Goal: Answer question/provide support: Share knowledge or assist other users

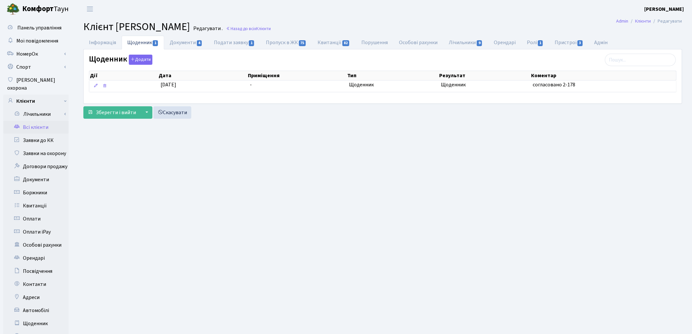
click at [41, 121] on link "Всі клієнти" at bounding box center [35, 127] width 65 height 13
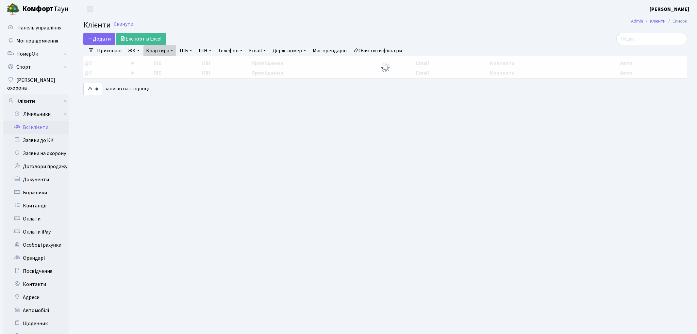
select select "25"
click at [165, 52] on link "Квартира" at bounding box center [160, 50] width 32 height 11
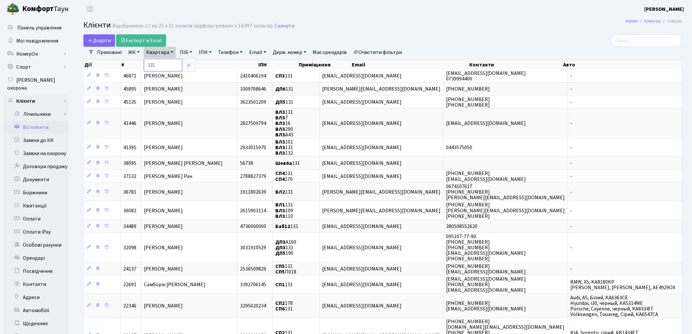
click at [170, 66] on input "131" at bounding box center [163, 65] width 38 height 12
type input "1"
type input "284"
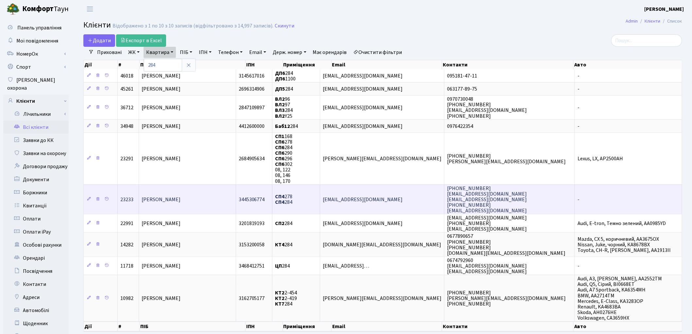
click at [178, 198] on span "Скидан Дмитро Олександрович" at bounding box center [161, 199] width 39 height 7
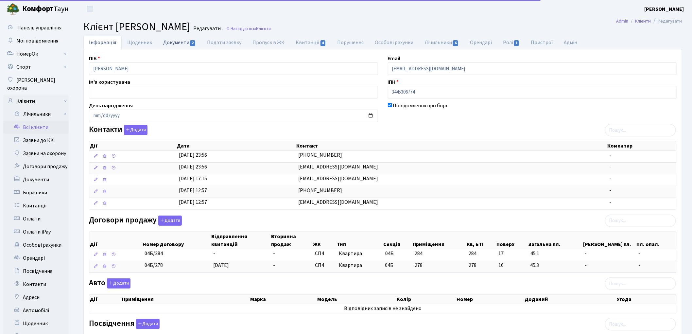
click at [180, 43] on link "Документи 2" at bounding box center [180, 42] width 44 height 13
select select "25"
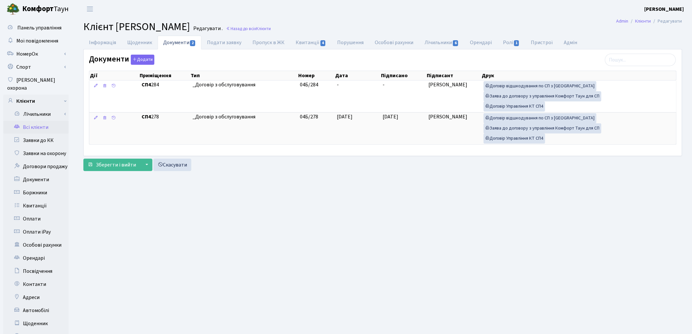
click at [36, 121] on link "Всі клієнти" at bounding box center [35, 127] width 65 height 13
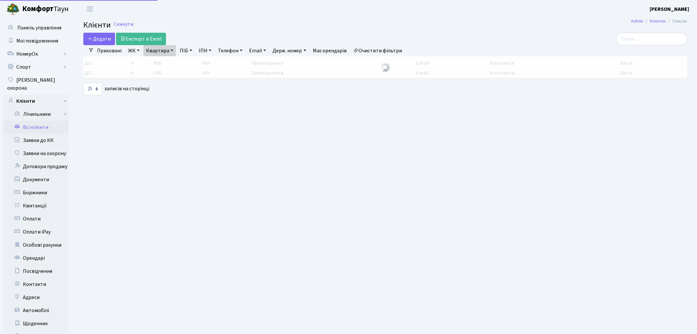
select select "25"
click at [153, 51] on link "Квартира" at bounding box center [160, 50] width 32 height 11
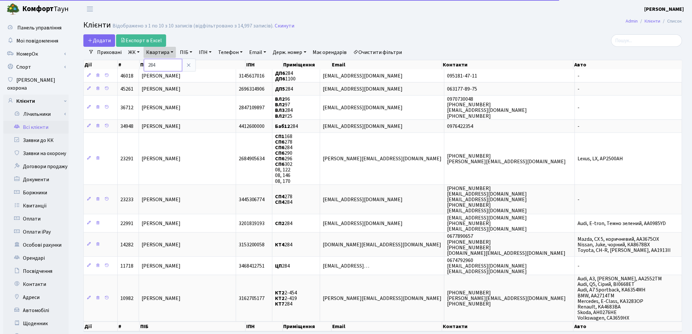
click at [169, 69] on input "284" at bounding box center [163, 65] width 38 height 12
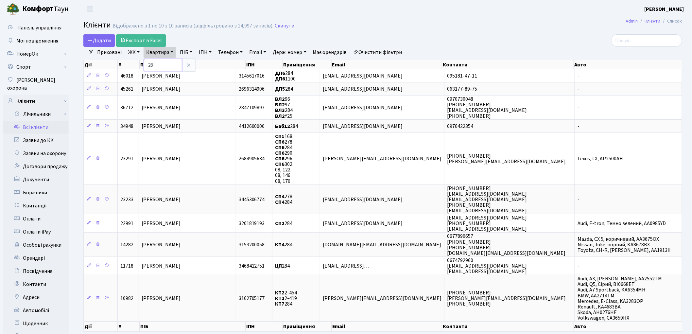
type input "2"
type input "120"
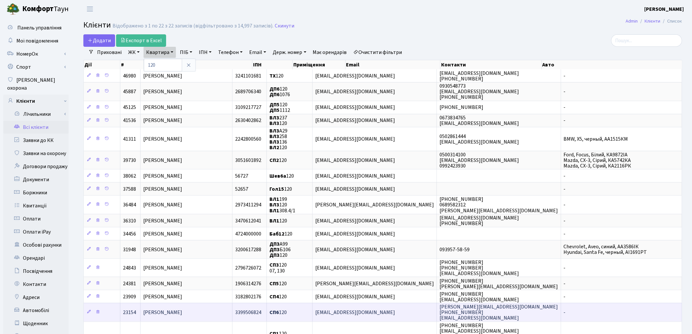
click at [182, 310] on span "[PERSON_NAME]" at bounding box center [162, 312] width 39 height 7
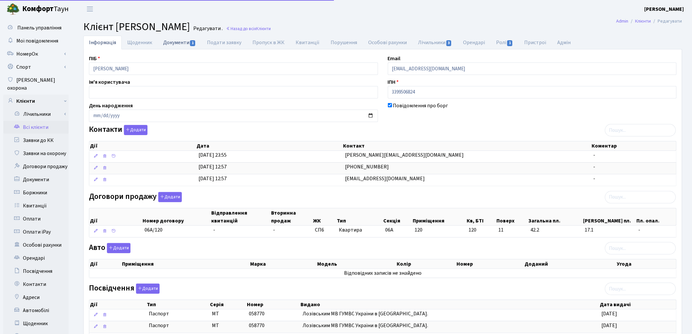
click at [168, 44] on link "Документи 1" at bounding box center [180, 42] width 44 height 13
select select "25"
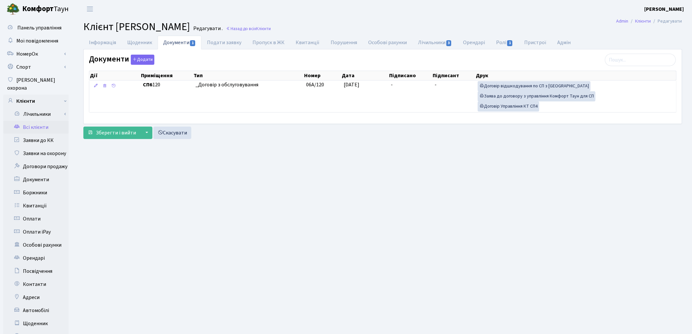
click at [40, 121] on link "Всі клієнти" at bounding box center [35, 127] width 65 height 13
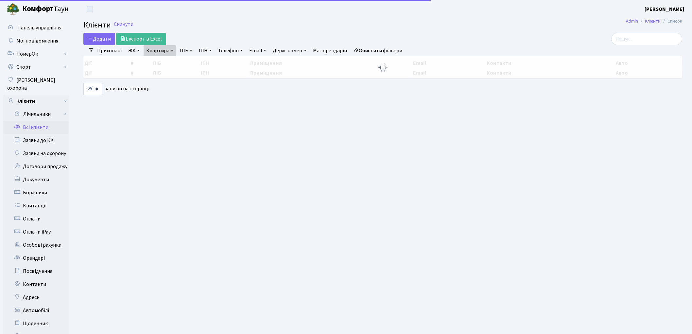
select select "25"
click at [167, 48] on link "Квартира" at bounding box center [160, 50] width 32 height 11
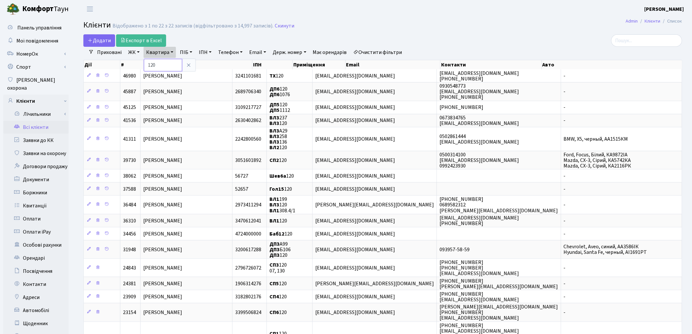
click at [165, 60] on input "120" at bounding box center [163, 65] width 38 height 12
type input "1"
type input "53"
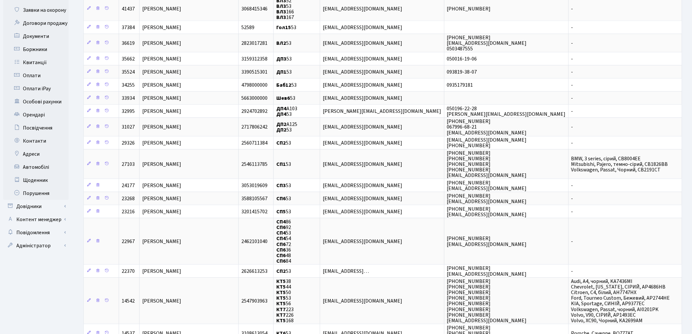
scroll to position [145, 0]
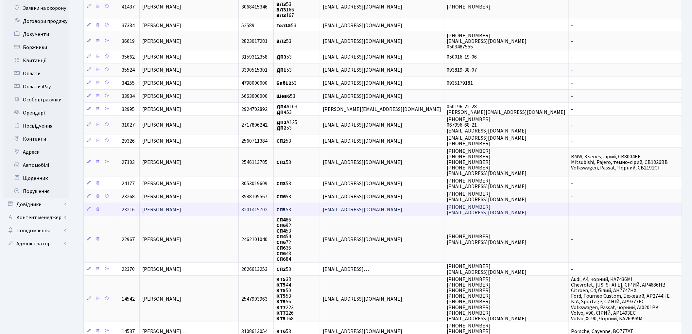
click at [170, 207] on span "[PERSON_NAME]" at bounding box center [161, 209] width 39 height 7
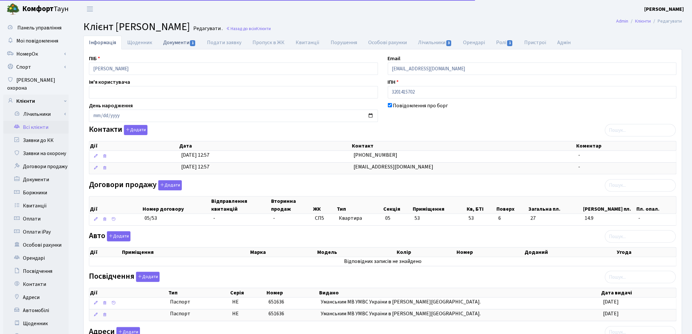
click at [167, 43] on link "Документи 1" at bounding box center [180, 42] width 44 height 13
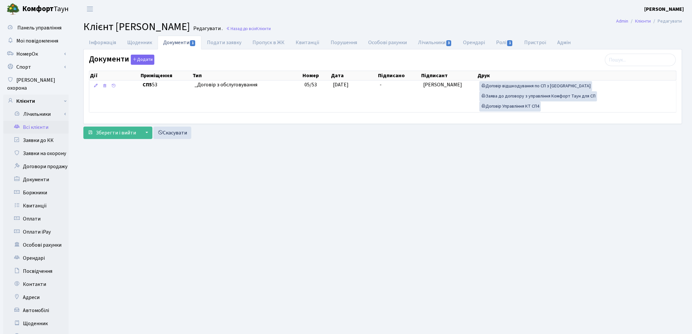
click at [40, 121] on link "Всі клієнти" at bounding box center [35, 127] width 65 height 13
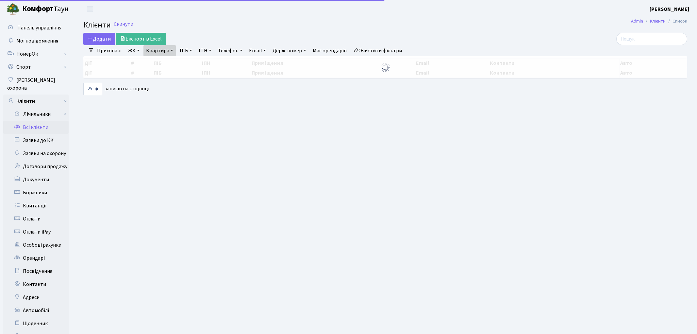
select select "25"
click at [161, 54] on link "Квартира" at bounding box center [160, 50] width 32 height 11
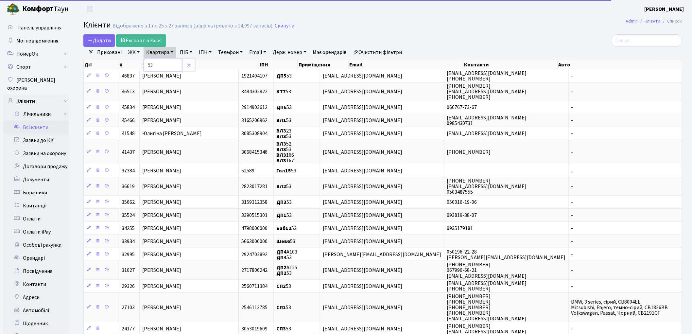
click at [162, 64] on input "53" at bounding box center [163, 65] width 38 height 12
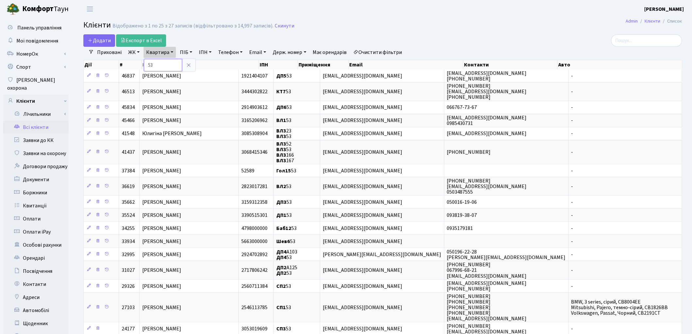
type input "5"
type input "283"
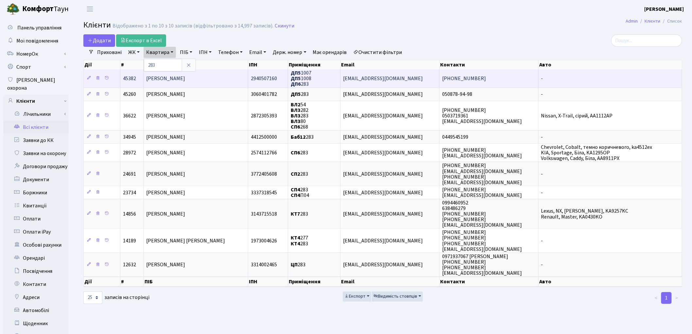
click at [184, 81] on span "Волинько Ірина Володимирівна" at bounding box center [165, 78] width 39 height 7
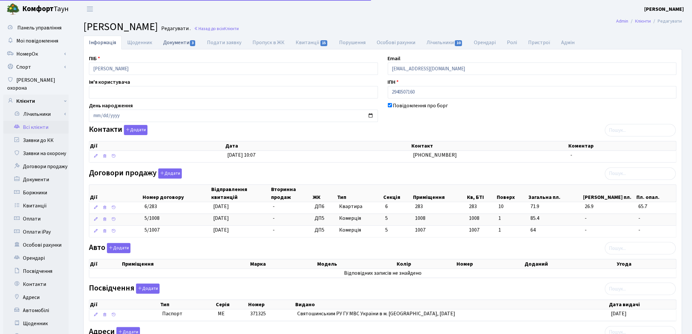
click at [178, 43] on link "Документи 3" at bounding box center [180, 42] width 44 height 13
select select "25"
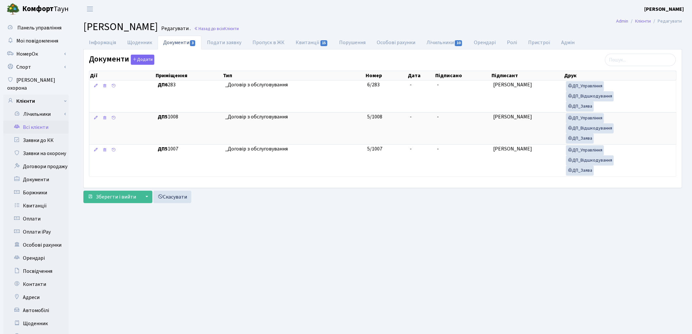
click at [42, 121] on link "Всі клієнти" at bounding box center [35, 127] width 65 height 13
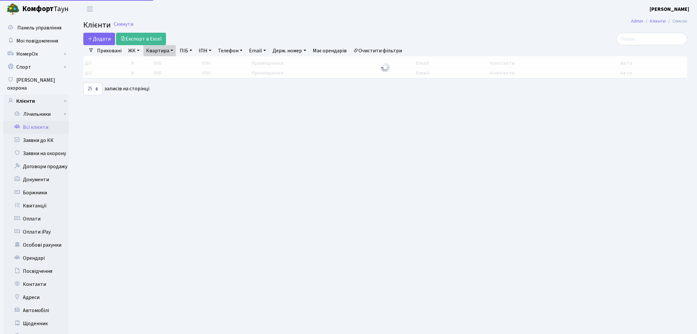
select select "25"
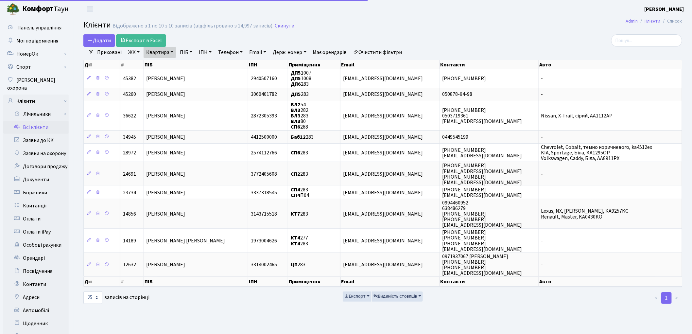
click at [150, 56] on link "Квартира" at bounding box center [160, 52] width 32 height 11
click at [151, 64] on input "283" at bounding box center [163, 65] width 38 height 12
click at [153, 64] on input "283" at bounding box center [163, 65] width 38 height 12
type input "173"
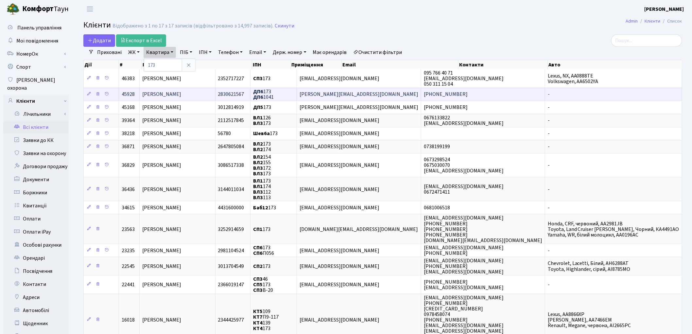
click at [159, 92] on span "[PERSON_NAME]" at bounding box center [161, 94] width 39 height 7
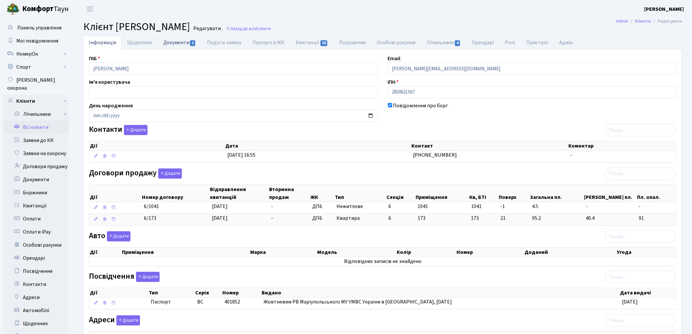
click at [181, 40] on link "Документи 2" at bounding box center [180, 42] width 44 height 13
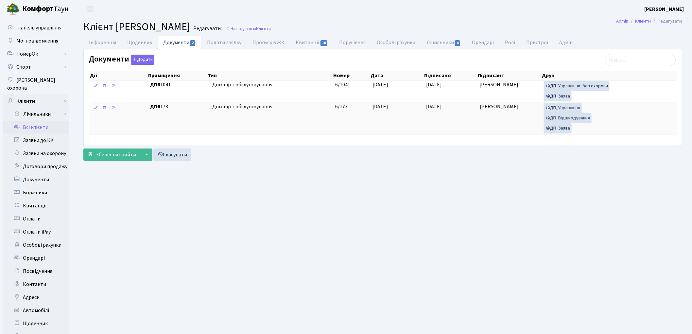
click at [46, 121] on link "Всі клієнти" at bounding box center [35, 127] width 65 height 13
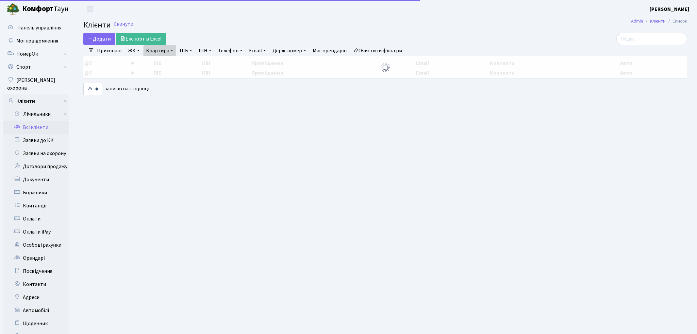
select select "25"
click at [161, 49] on link "Квартира" at bounding box center [160, 50] width 32 height 11
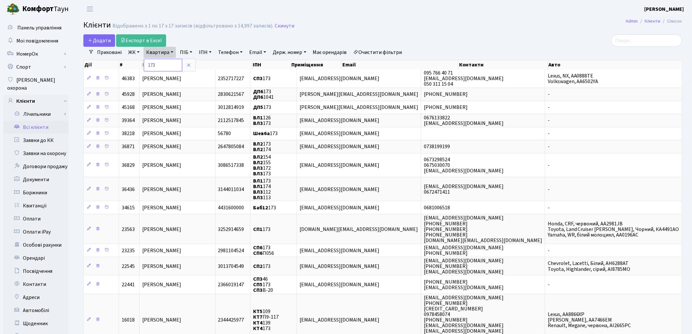
click at [164, 62] on input "173" at bounding box center [163, 65] width 38 height 12
type input "1"
type input "317"
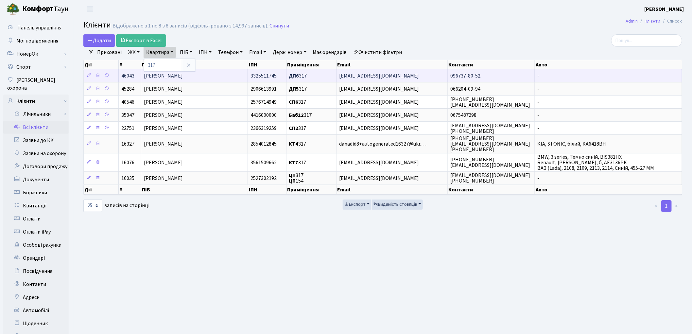
click at [168, 78] on span "Барабан Ірина Анатоліївна" at bounding box center [163, 75] width 39 height 7
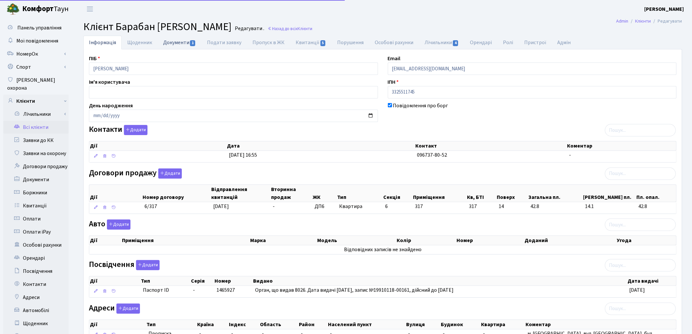
click at [176, 46] on link "Документи 1" at bounding box center [180, 42] width 44 height 13
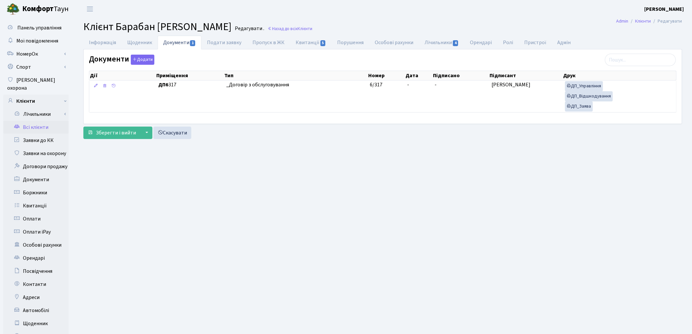
click at [37, 121] on link "Всі клієнти" at bounding box center [35, 127] width 65 height 13
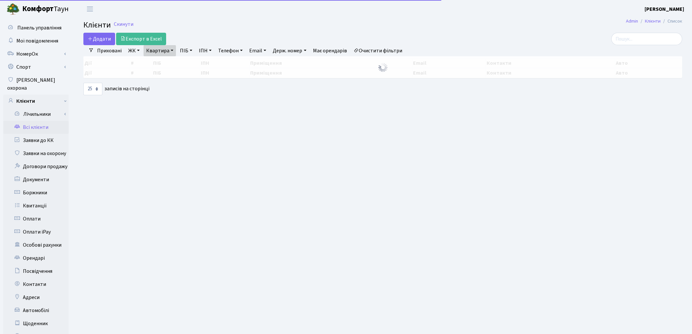
select select "25"
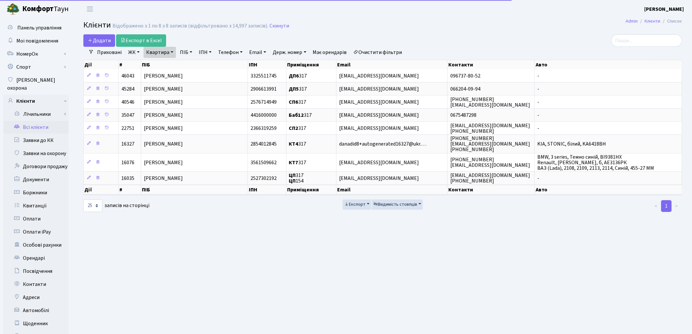
click at [161, 51] on link "Квартира" at bounding box center [160, 52] width 32 height 11
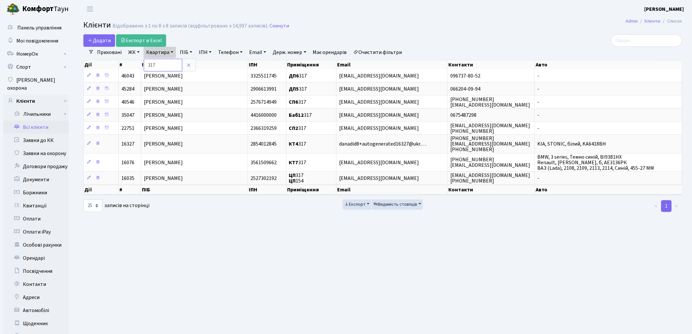
click at [162, 63] on input "317" at bounding box center [163, 65] width 38 height 12
type input "3"
type input "168"
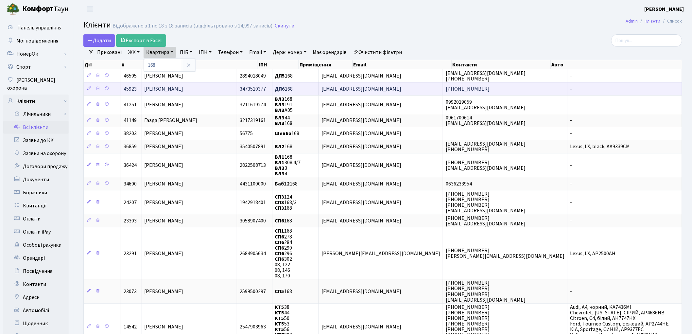
click at [182, 91] on span "Коваленко Едгар Миколайович" at bounding box center [163, 88] width 39 height 7
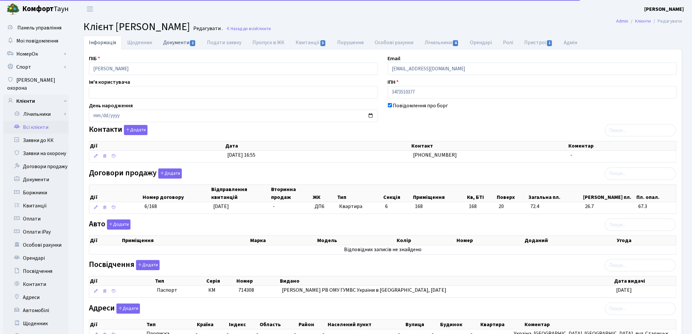
click at [177, 44] on link "Документи 1" at bounding box center [180, 42] width 44 height 13
select select "25"
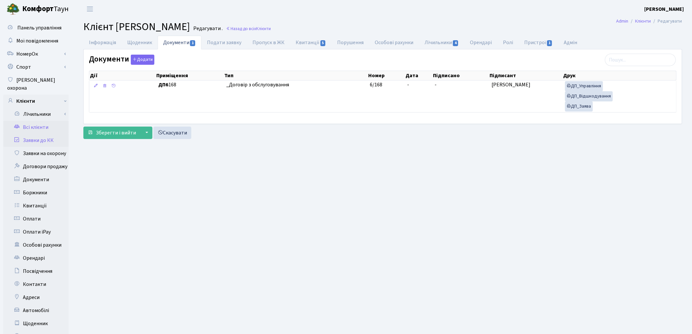
click at [31, 134] on link "Заявки до КК" at bounding box center [35, 140] width 65 height 13
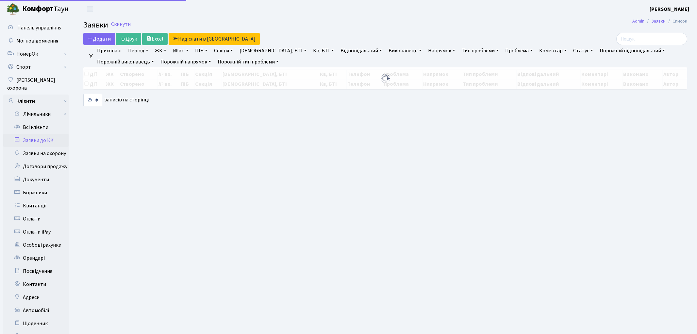
select select "25"
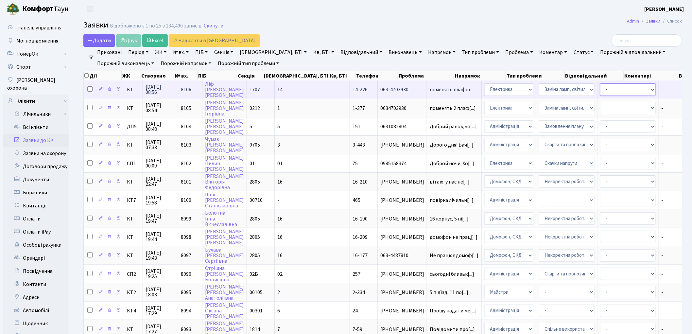
click at [600, 89] on select "- Адміністратор ЖК КТ Вижул В. В. Гордієнко Н.В. Дядюшкін Д.Ю. Кипчук Т. А. Кла…" at bounding box center [628, 89] width 56 height 12
select select "22"
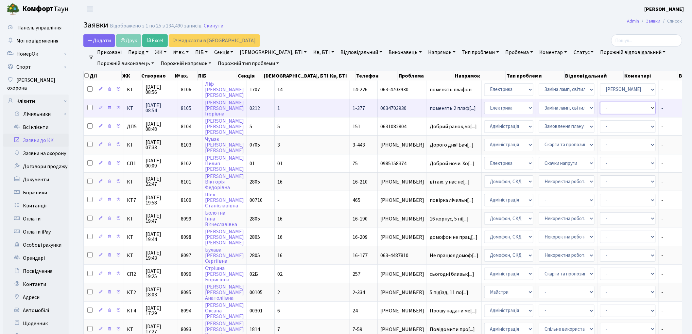
click at [600, 109] on select "- Адміністратор ЖК КТ Вижул В. В. Гордієнко Н.В. Дядюшкін Д.Ю. Кипчук Т. А. Кла…" at bounding box center [628, 108] width 56 height 12
select select "22"
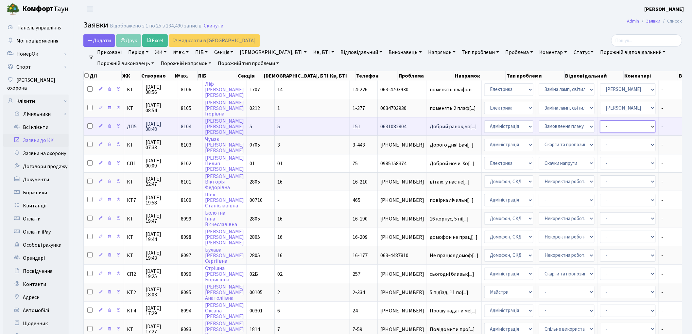
click at [600, 127] on select "- Адміністратор ЖК КТ Вижул В. В. Гордієнко Н.В. Дядюшкін Д.Ю. Кипчук Т. А. Кла…" at bounding box center [628, 126] width 56 height 12
select select "94"
click at [600, 127] on select "- Адміністратор ЖК КТ Вижул В. В. Гордієнко Н.В. Дядюшкін Д.Ю. Кипчук Т. А. Кла…" at bounding box center [628, 126] width 56 height 12
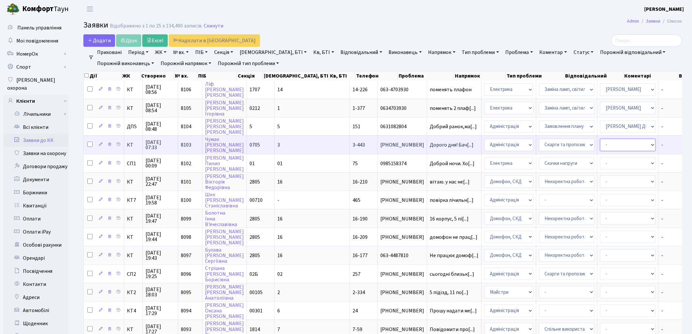
click at [600, 143] on select "- Адміністратор ЖК КТ Вижул В. В. Гордієнко Н.В. Дядюшкін Д.Ю. Кипчук Т. А. Кла…" at bounding box center [628, 145] width 56 height 12
select select "25"
click at [484, 139] on select "- Адміністрація Домофон, СКД Ліфт Майстри Сантехніка Економічний відділ Електри…" at bounding box center [508, 145] width 49 height 12
select select "1"
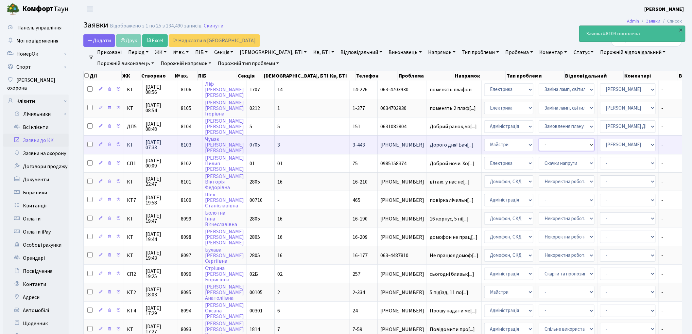
click at [539, 140] on select "- Дитячі майданчики Замовлення плану комунікацій Озеленення Прибирання в будинк…" at bounding box center [567, 145] width 56 height 12
select select "62"
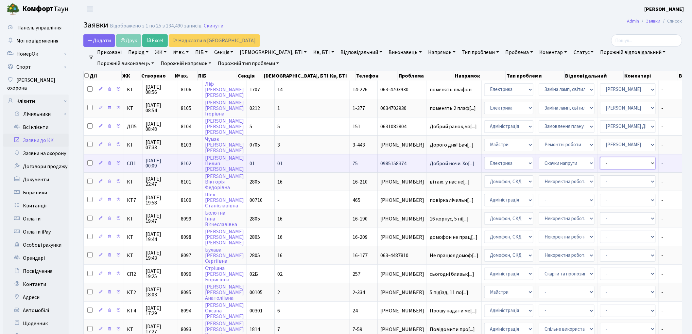
click at [600, 160] on select "- Адміністратор ЖК КТ Вижул В. В. Гордієнко Н.В. Дядюшкін Д.Ю. Кипчук Т. А. Кла…" at bounding box center [628, 163] width 56 height 12
select select "97"
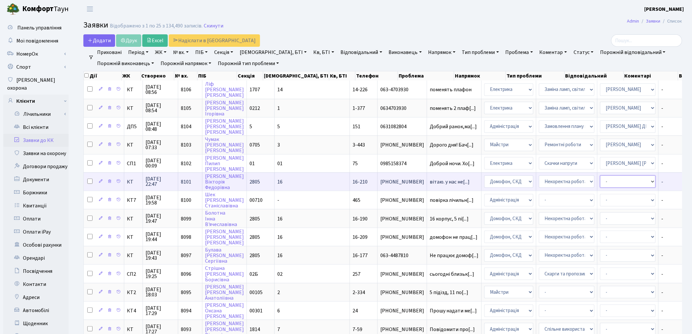
click at [600, 180] on select "- Адміністратор ЖК КТ Вижул В. В. Гордієнко Н.В. Дядюшкін Д.Ю. Кипчук Т. А. Кла…" at bounding box center [628, 181] width 56 height 12
select select "22"
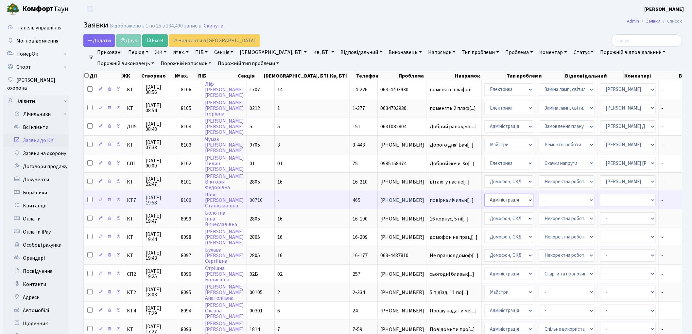
click at [484, 195] on select "- Адміністрація Домофон, СКД Ліфт Майстри Сантехніка Економічний відділ Електри…" at bounding box center [508, 200] width 49 height 12
select select "2"
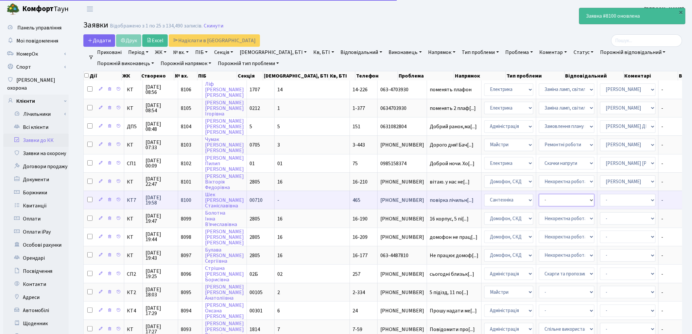
click at [539, 198] on select "- Виклик майстра Встановлення сантехнічного обладнання Замовлення технічних умо…" at bounding box center [567, 200] width 56 height 12
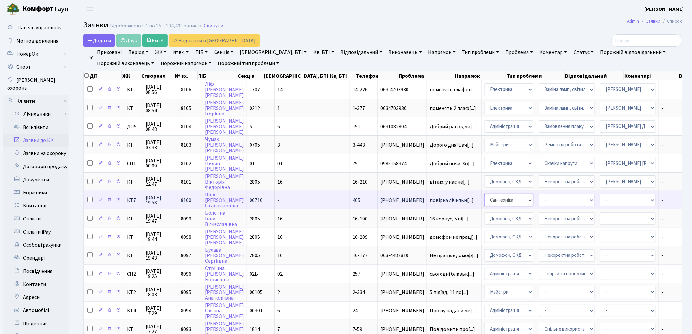
click at [484, 194] on select "- Адміністрація Домофон, СКД Ліфт Майстри Сантехніка Економічний відділ Електри…" at bounding box center [508, 200] width 49 height 12
click at [430, 196] on span "повірка лічильн[...]" at bounding box center [452, 199] width 44 height 7
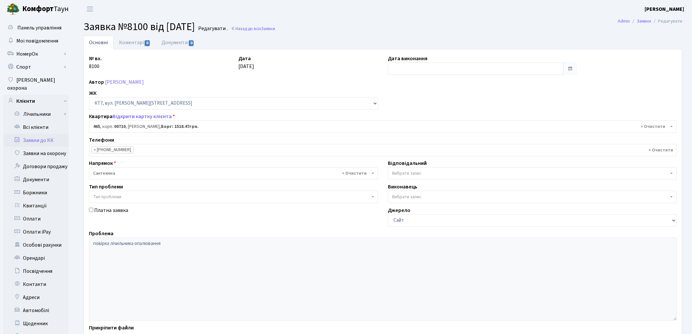
select select "18913"
click at [183, 175] on span "× Сантехніка" at bounding box center [231, 173] width 277 height 7
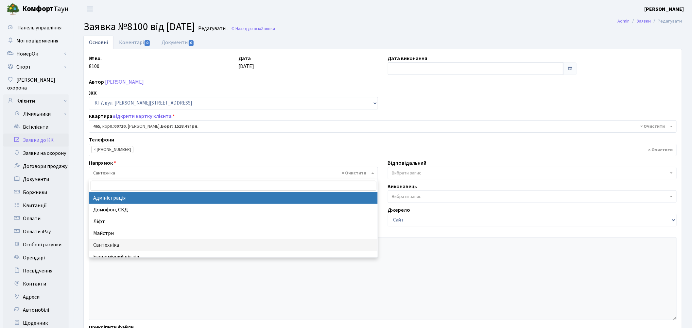
scroll to position [36, 0]
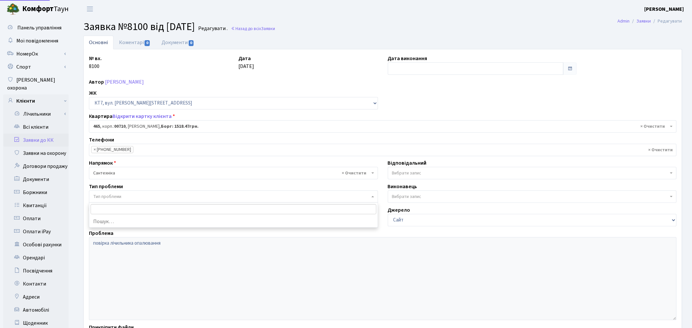
click at [151, 198] on span "Тип проблеми" at bounding box center [231, 197] width 277 height 7
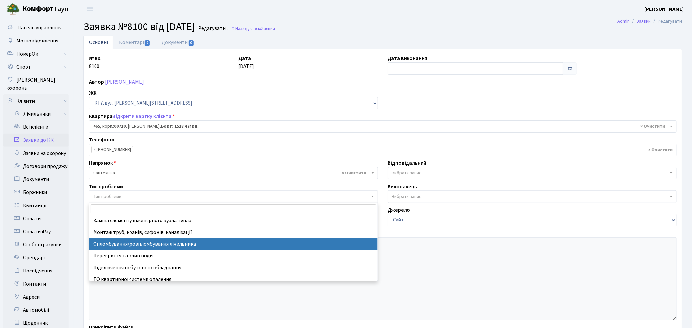
scroll to position [40, 0]
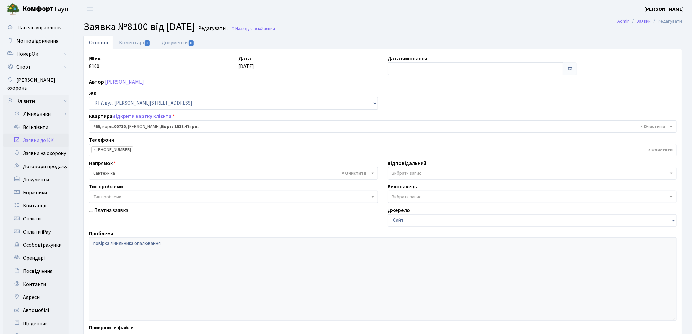
click at [415, 232] on div "Проблема повірка лічильника опалювання" at bounding box center [382, 274] width 597 height 91
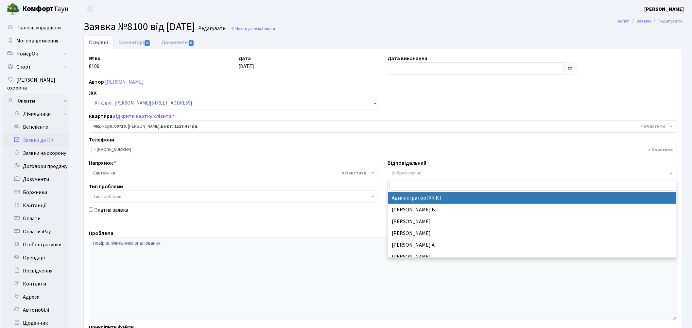
click at [403, 175] on span "Вибрати запис" at bounding box center [406, 173] width 29 height 7
type input "л"
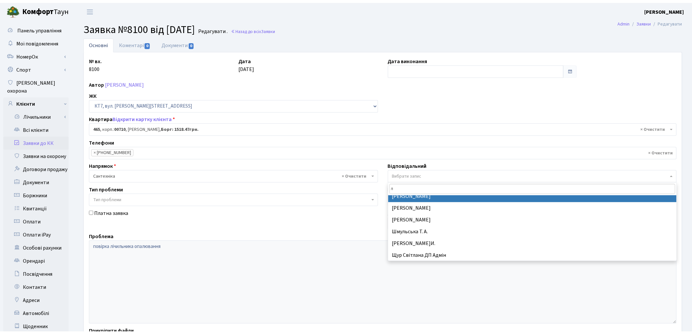
scroll to position [0, 0]
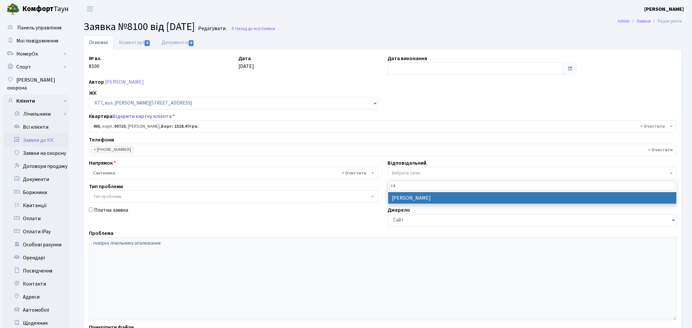
type input "са"
select select "111"
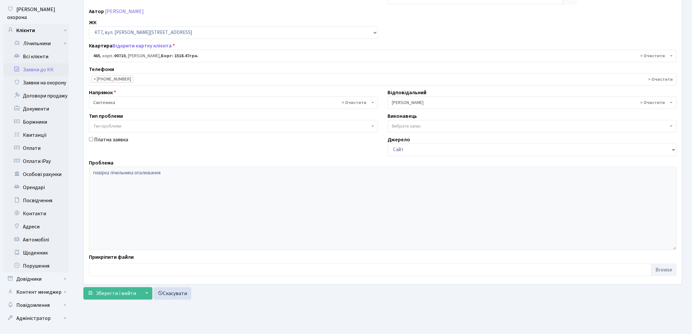
scroll to position [73, 0]
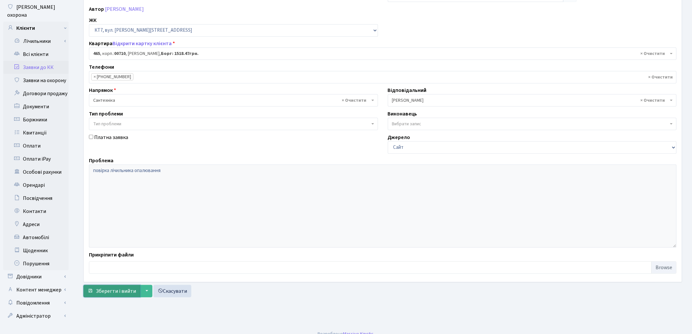
click at [105, 291] on span "Зберегти і вийти" at bounding box center [116, 290] width 40 height 7
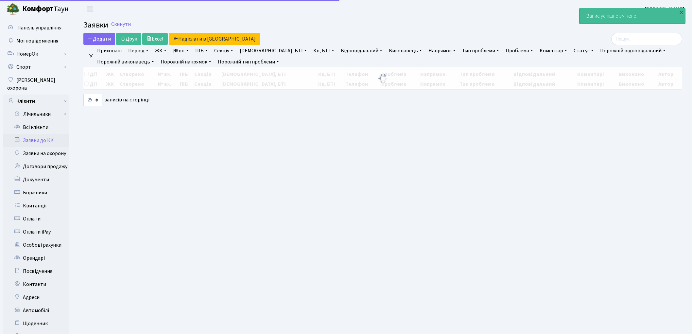
select select "25"
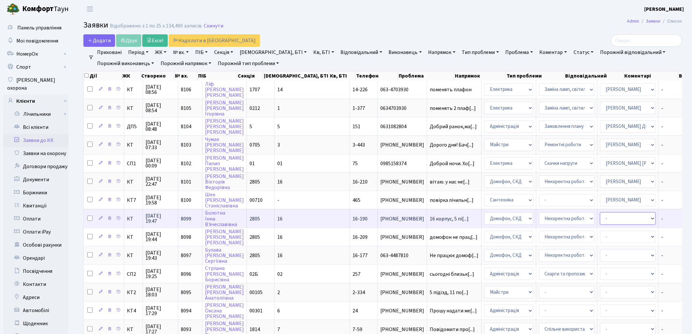
click at [600, 214] on select "- Адміністратор ЖК КТ Вижул В. В. Гордієнко Н.В. Дядюшкін Д.Ю. Кипчук Т. А. Кла…" at bounding box center [628, 218] width 56 height 12
select select "22"
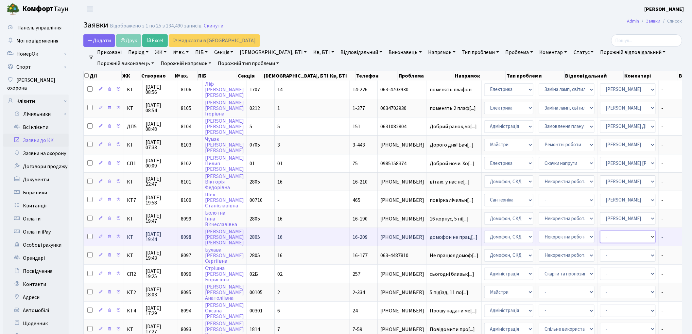
click at [600, 231] on select "- Адміністратор ЖК КТ Вижул В. В. Гордієнко Н.В. Дядюшкін Д.Ю. Кипчук Т. А. Кла…" at bounding box center [628, 236] width 56 height 12
select select "22"
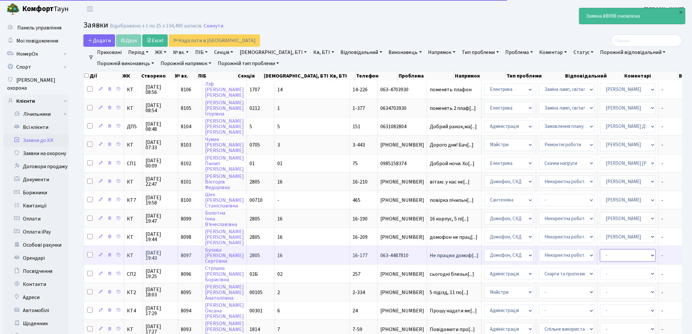
click at [600, 252] on select "- Адміністратор ЖК КТ Вижул В. В. Гордієнко Н.В. Дядюшкін Д.Ю. Кипчук Т. А. Кла…" at bounding box center [628, 255] width 56 height 12
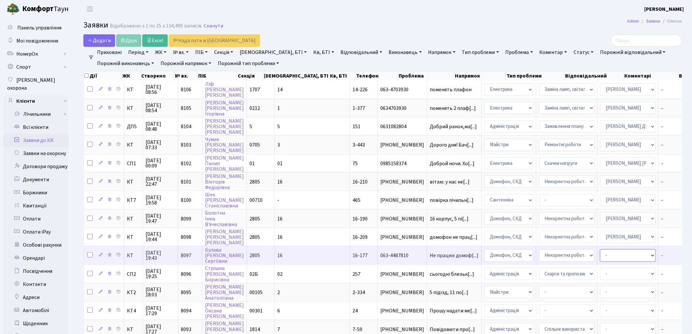
select select "22"
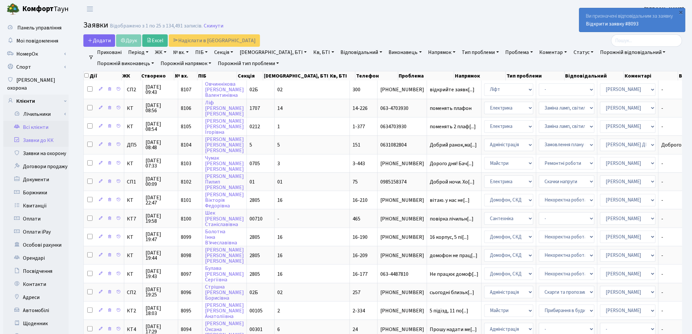
click at [38, 121] on link "Всі клієнти" at bounding box center [35, 127] width 65 height 13
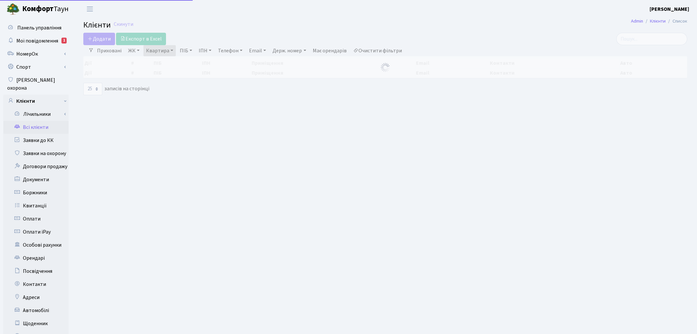
select select "25"
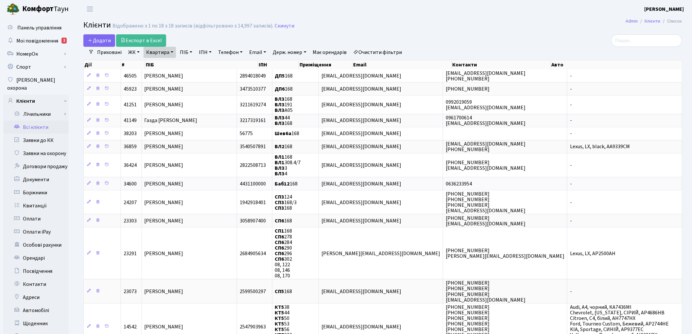
click at [165, 56] on link "Квартира" at bounding box center [160, 52] width 32 height 11
type input "8"
type input "102"
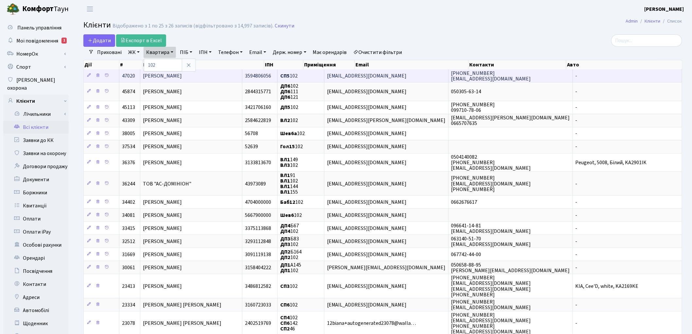
click at [182, 76] on span "[PERSON_NAME]" at bounding box center [162, 75] width 39 height 7
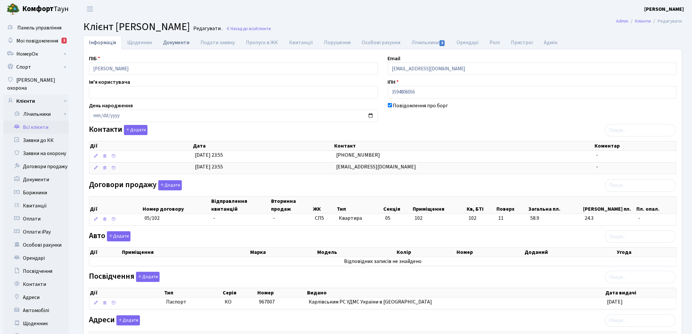
click at [175, 45] on link "Документи" at bounding box center [176, 42] width 37 height 13
select select "25"
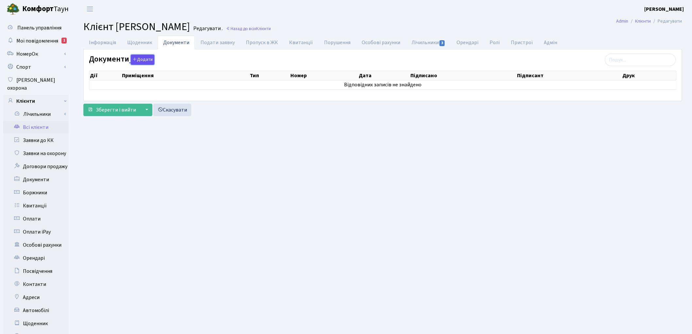
click at [139, 59] on button "Додати" at bounding box center [143, 60] width 24 height 10
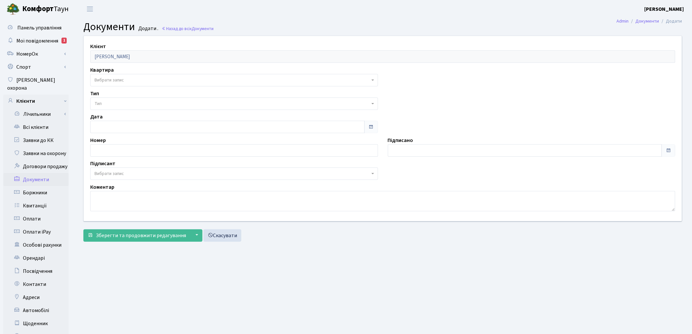
click at [114, 81] on span "Вибрати запис" at bounding box center [108, 80] width 29 height 7
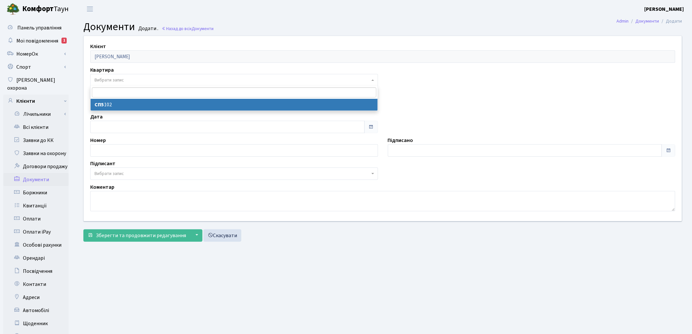
select select "178681"
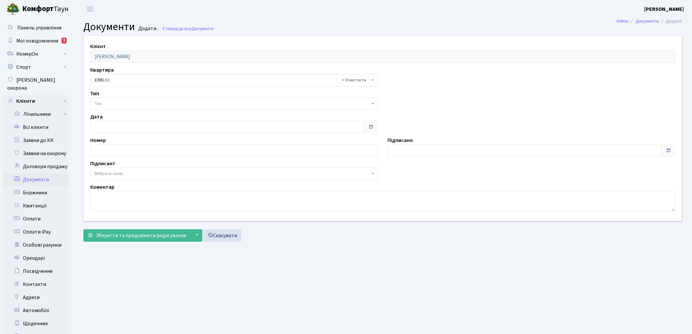
click at [121, 104] on span "Тип" at bounding box center [231, 103] width 275 height 7
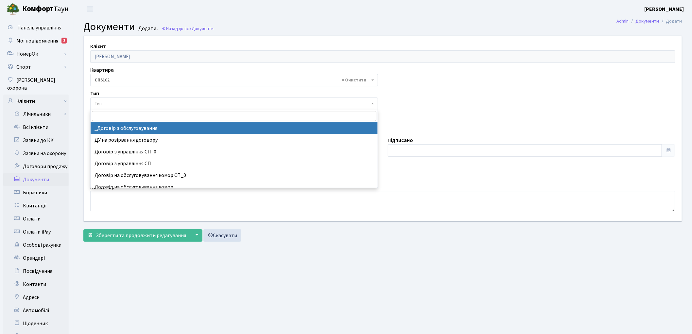
select select "289"
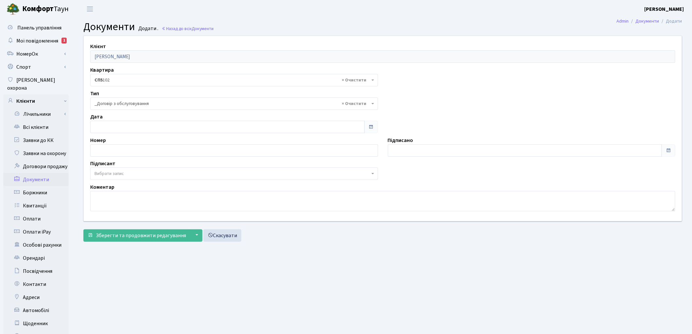
click at [106, 177] on span "Вибрати запис" at bounding box center [108, 173] width 29 height 7
select select "74"
click at [110, 236] on span "Зберегти та продовжити редагування" at bounding box center [141, 235] width 90 height 7
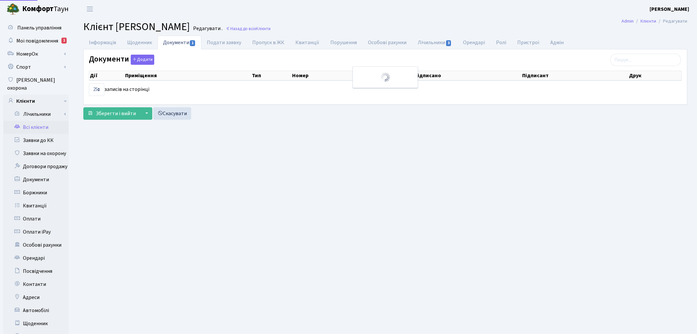
select select "25"
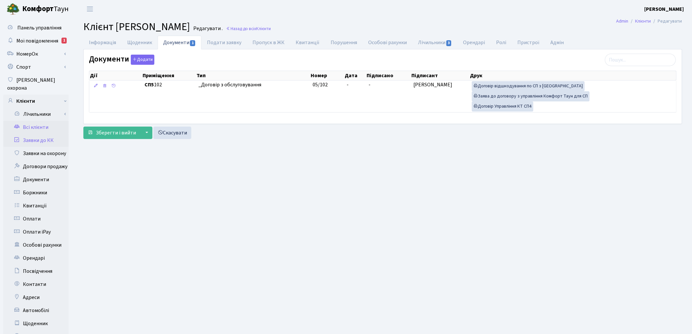
click at [38, 135] on link "Заявки до КК" at bounding box center [35, 140] width 65 height 13
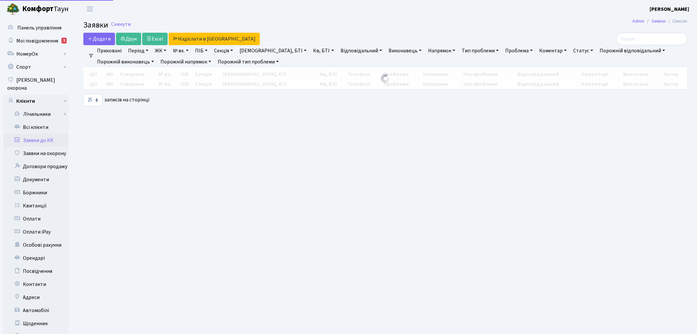
select select "25"
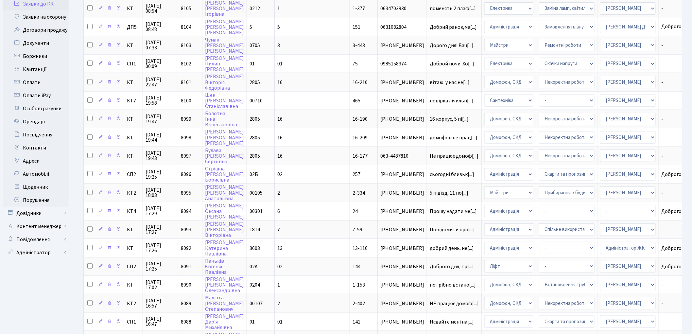
scroll to position [129, 0]
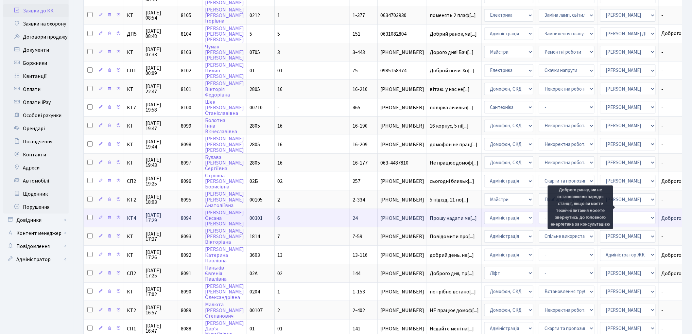
click at [661, 214] on span "Доброго ранку,[...]" at bounding box center [682, 217] width 42 height 7
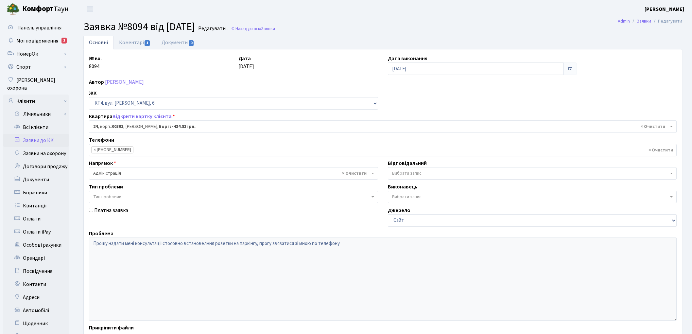
select select "16754"
click at [125, 44] on link "Коментарі 1" at bounding box center [134, 42] width 42 height 13
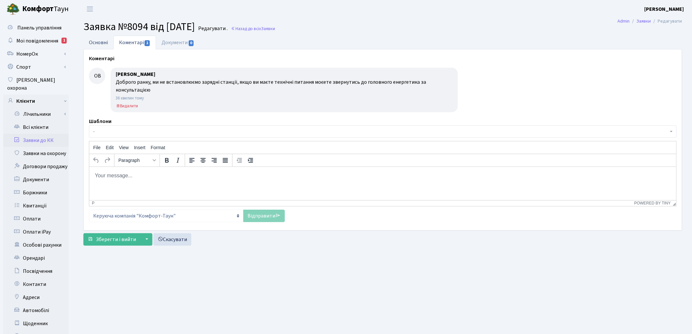
click at [105, 43] on link "Основні" at bounding box center [98, 42] width 30 height 13
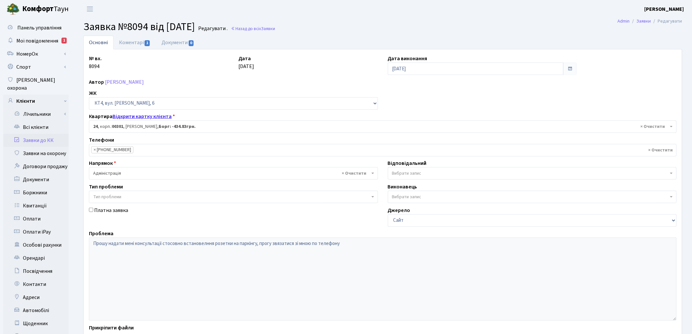
click at [129, 115] on link "Відкрити картку клієнта" at bounding box center [141, 116] width 59 height 7
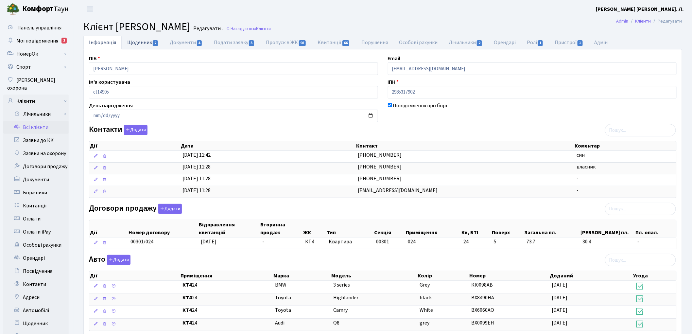
click at [137, 42] on link "Щоденник 2" at bounding box center [143, 42] width 42 height 13
select select "25"
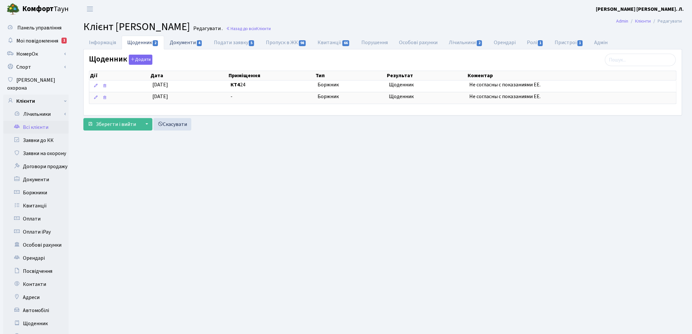
click at [191, 43] on link "Документи 4" at bounding box center [186, 42] width 44 height 13
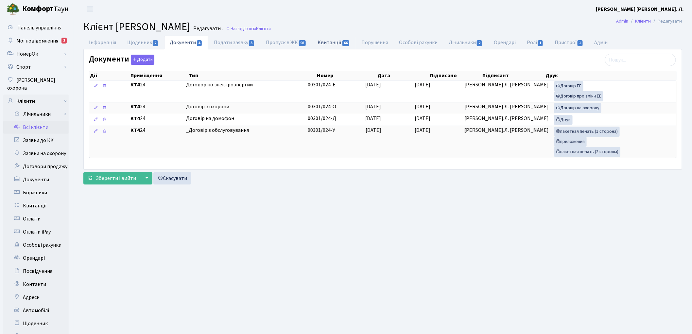
click at [332, 40] on link "Квитанції 66" at bounding box center [333, 42] width 43 height 13
select select "25"
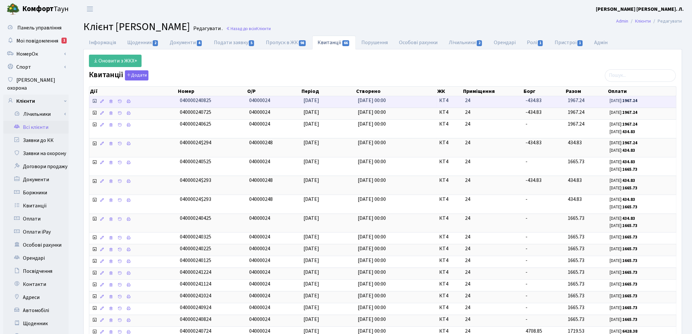
click at [95, 100] on icon at bounding box center [94, 100] width 5 height 5
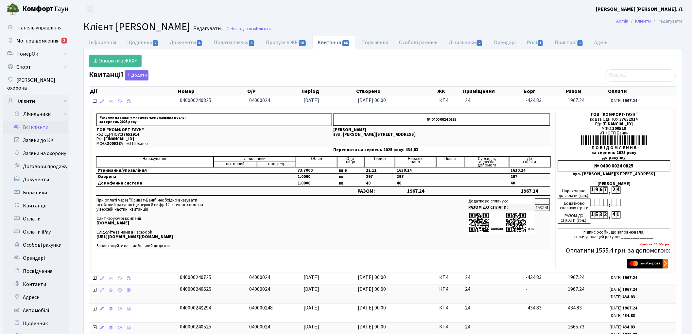
click at [95, 100] on icon at bounding box center [94, 100] width 5 height 5
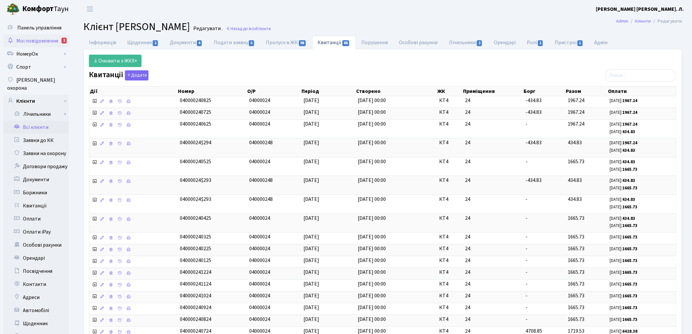
click at [41, 41] on span "Мої повідомлення" at bounding box center [37, 40] width 42 height 7
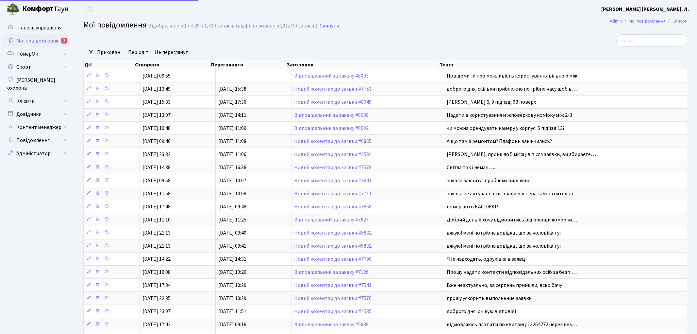
select select "25"
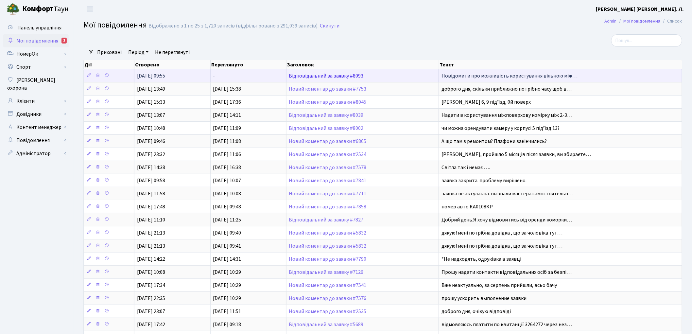
click at [329, 76] on link "Відповідальний за заявку #8093" at bounding box center [326, 75] width 75 height 7
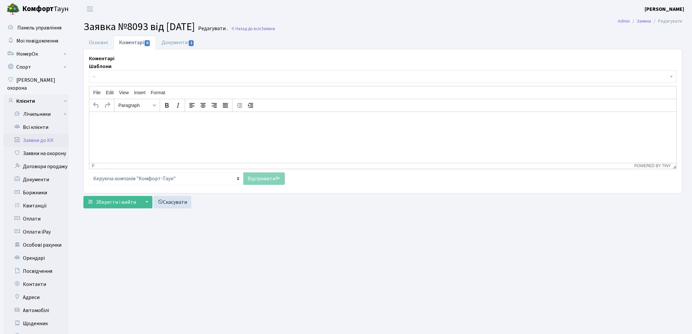
select select "5122"
select select "34"
click at [106, 41] on link "Основні" at bounding box center [98, 42] width 30 height 13
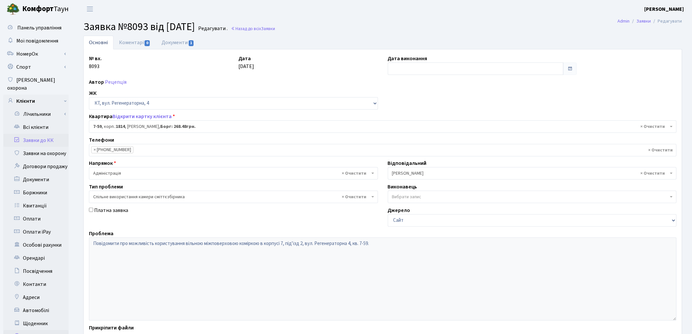
scroll to position [73, 0]
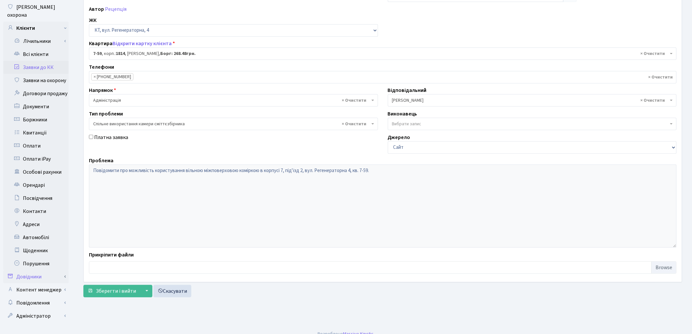
click at [41, 270] on link "Довідники" at bounding box center [35, 276] width 65 height 13
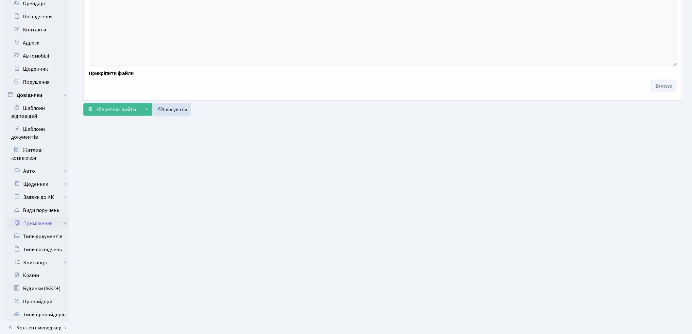
click at [48, 217] on link "Приміщення" at bounding box center [38, 223] width 61 height 13
click at [49, 230] on link "Всі приміщення" at bounding box center [38, 236] width 61 height 13
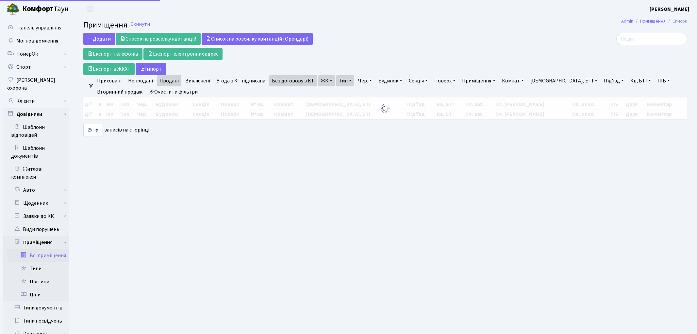
select select "25"
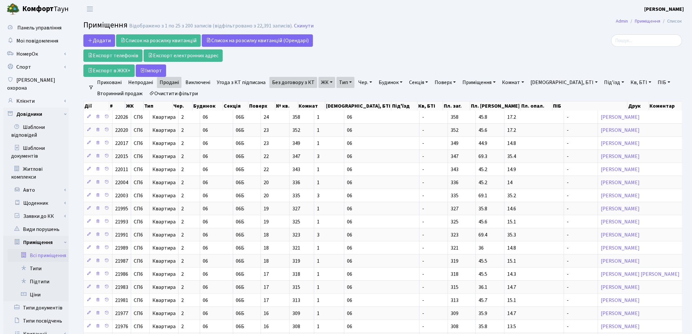
click at [185, 97] on link "Очистити фільтри" at bounding box center [173, 93] width 54 height 11
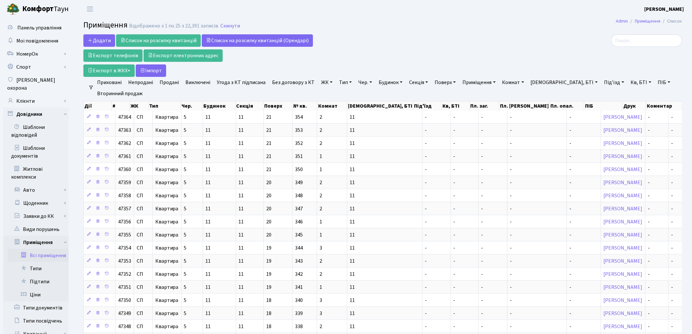
click at [420, 84] on link "Секція" at bounding box center [418, 82] width 24 height 11
type input "1814"
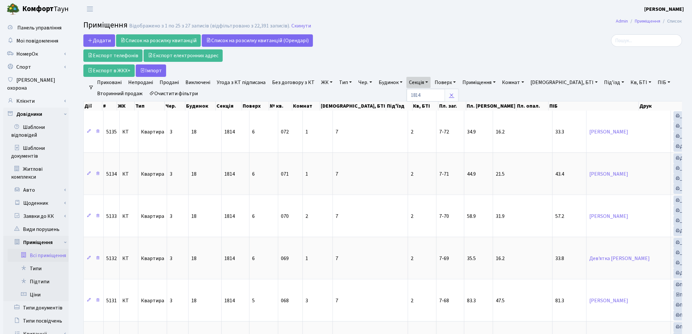
click at [449, 92] on link at bounding box center [452, 95] width 14 height 12
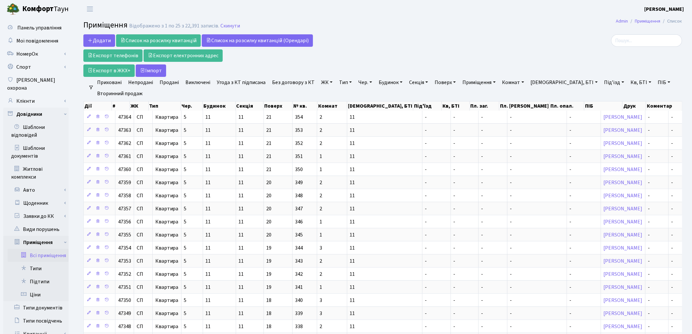
click at [655, 80] on link "ПІБ" at bounding box center [664, 82] width 18 height 11
type input "топалі"
click at [27, 96] on link "Клієнти" at bounding box center [35, 100] width 65 height 13
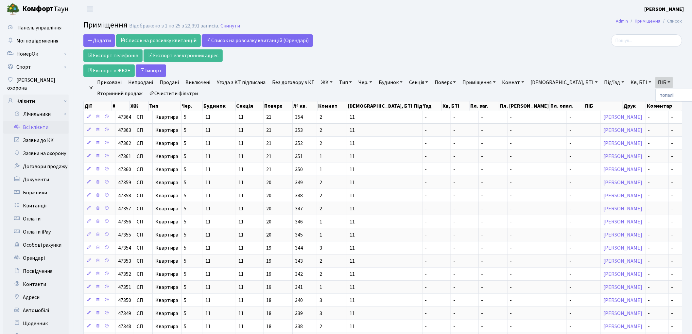
click at [32, 121] on link "Всі клієнти" at bounding box center [35, 127] width 65 height 13
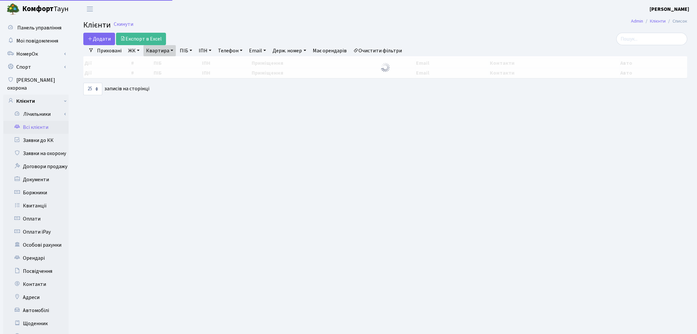
select select "25"
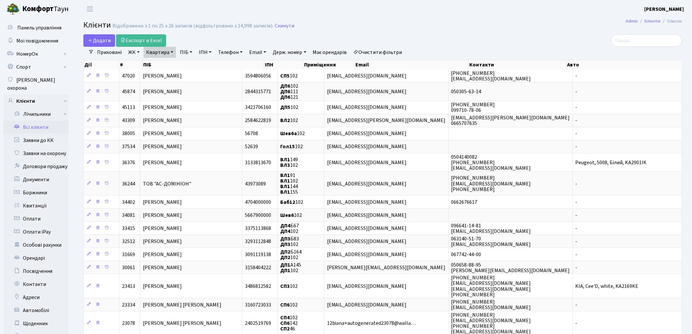
click at [393, 52] on link "Очистити фільтри" at bounding box center [378, 52] width 54 height 11
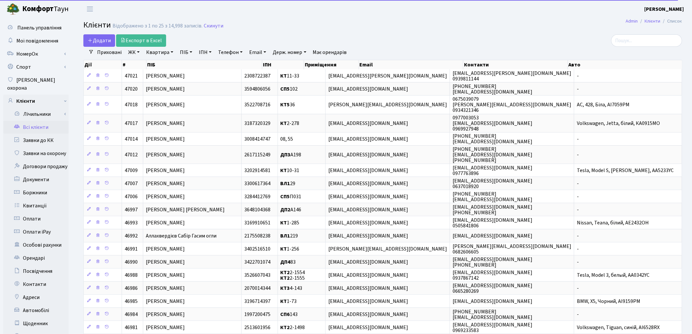
click at [187, 51] on link "ПІБ" at bounding box center [186, 52] width 18 height 11
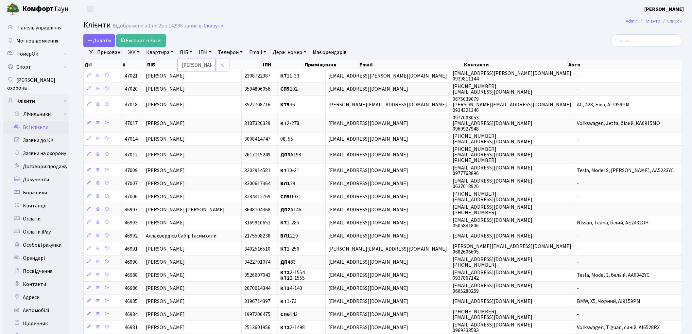
type input "[PERSON_NAME]"
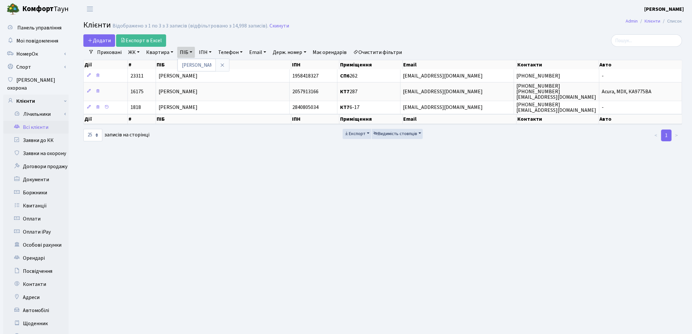
click at [110, 283] on main "Admin Клієнти Список Клієнти Відображено з 1 по 3 з 3 записів (відфільтровано з…" at bounding box center [383, 208] width 618 height 381
click at [35, 135] on link "Заявки до КК" at bounding box center [35, 140] width 65 height 13
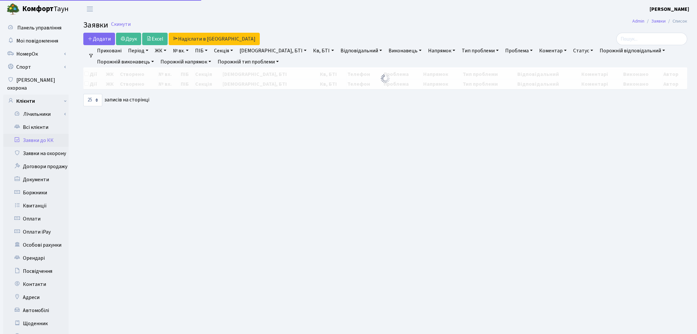
select select "25"
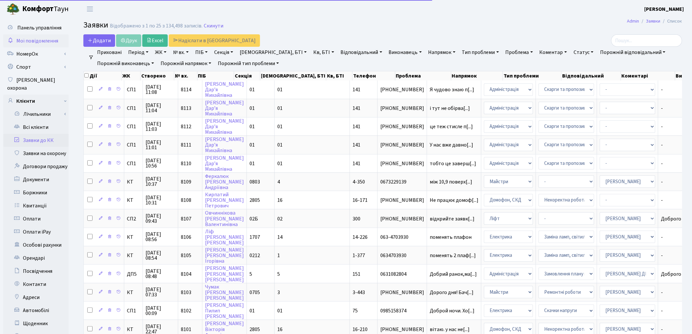
click at [40, 41] on span "Мої повідомлення" at bounding box center [37, 40] width 42 height 7
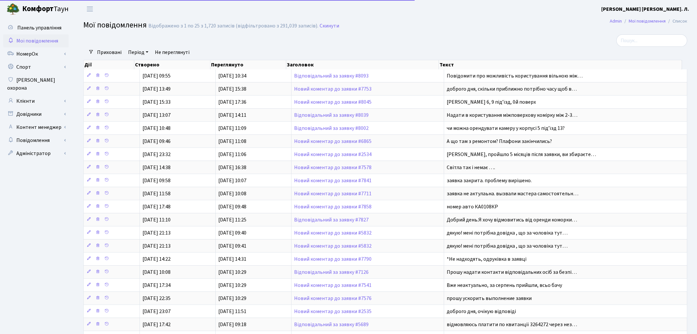
select select "25"
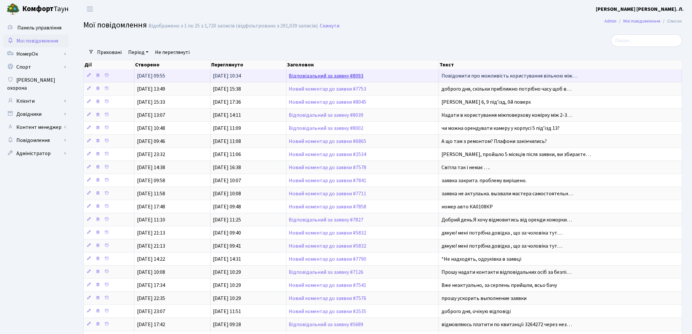
click at [334, 74] on link "Відповідальний за заявку #8093" at bounding box center [326, 75] width 75 height 7
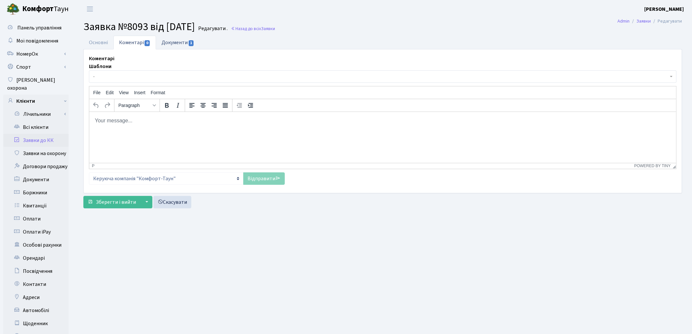
click at [174, 43] on link "Документи 1" at bounding box center [178, 42] width 44 height 13
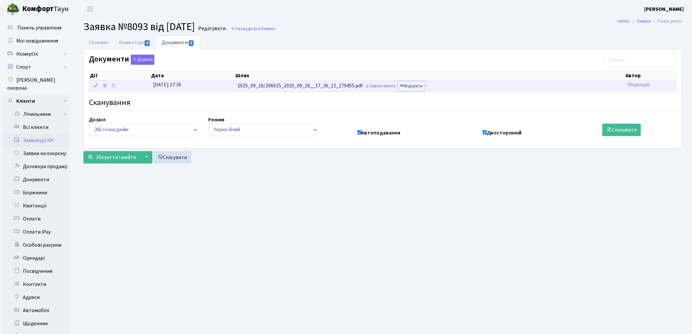
click at [411, 86] on link "Відкрити" at bounding box center [411, 86] width 26 height 10
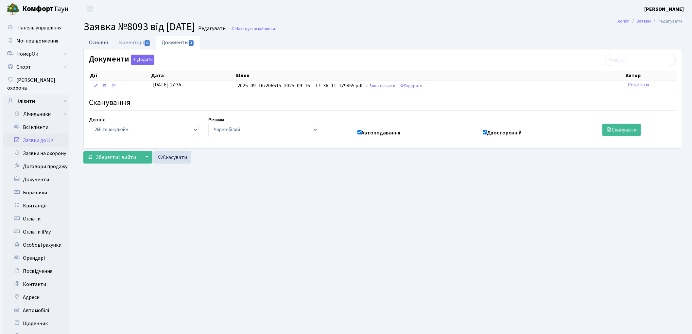
click at [102, 48] on link "Основні" at bounding box center [98, 42] width 30 height 13
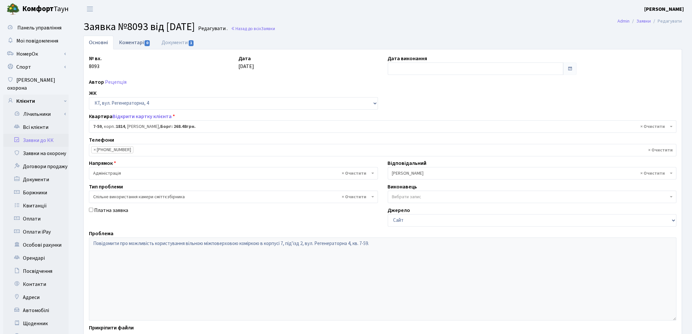
click at [134, 40] on link "Коментарі 0" at bounding box center [134, 42] width 42 height 13
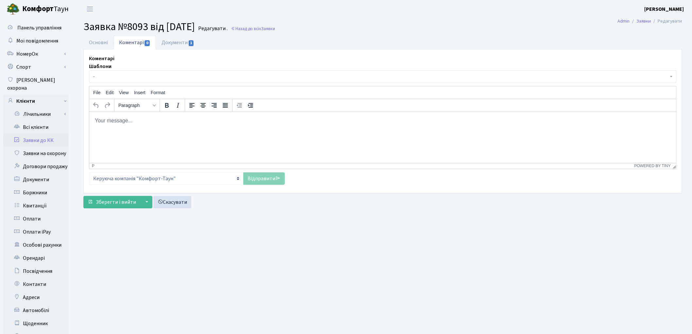
click at [136, 120] on p "Rich Text Area. Press ALT-0 for help." at bounding box center [382, 120] width 576 height 7
click at [265, 180] on link "Відправити" at bounding box center [264, 178] width 42 height 12
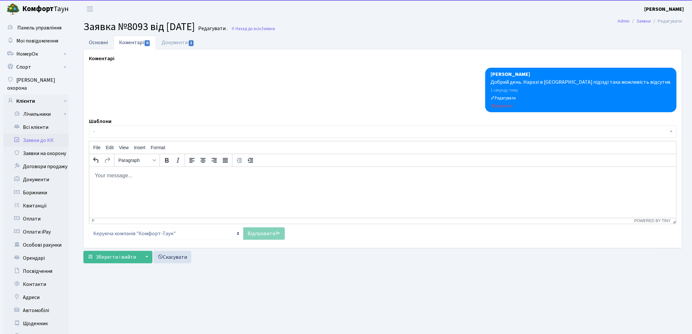
click at [104, 45] on link "Основні" at bounding box center [98, 42] width 30 height 13
